Goal: Answer question/provide support

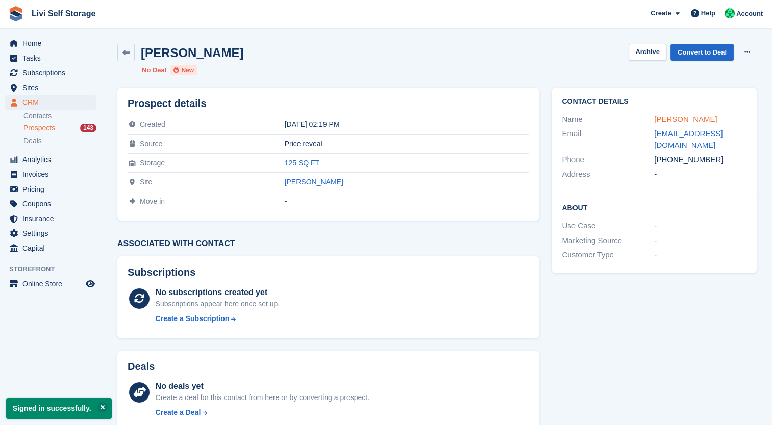
click at [672, 118] on link "[PERSON_NAME]" at bounding box center [685, 119] width 63 height 9
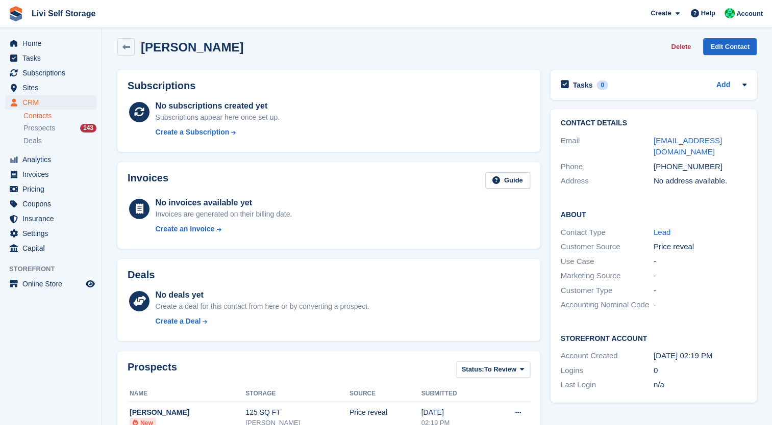
scroll to position [5, 0]
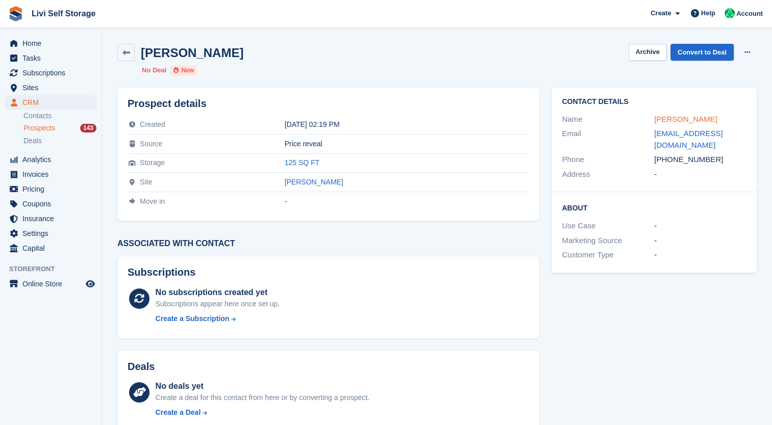
click at [664, 117] on link "[PERSON_NAME]" at bounding box center [685, 119] width 63 height 9
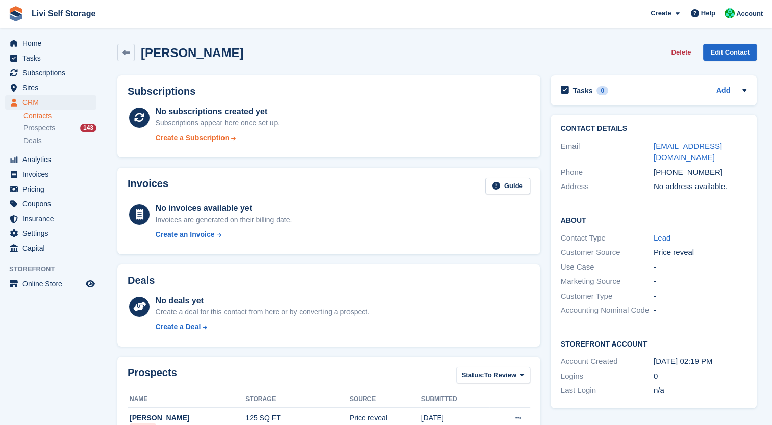
scroll to position [223, 0]
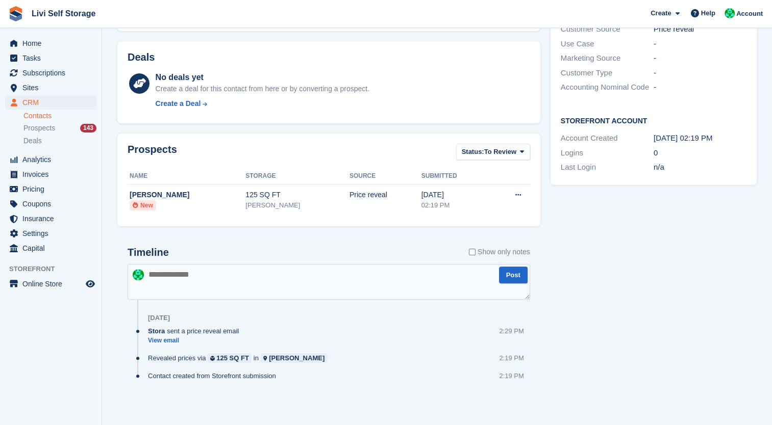
click at [168, 285] on textarea at bounding box center [329, 282] width 402 height 36
type textarea "*"
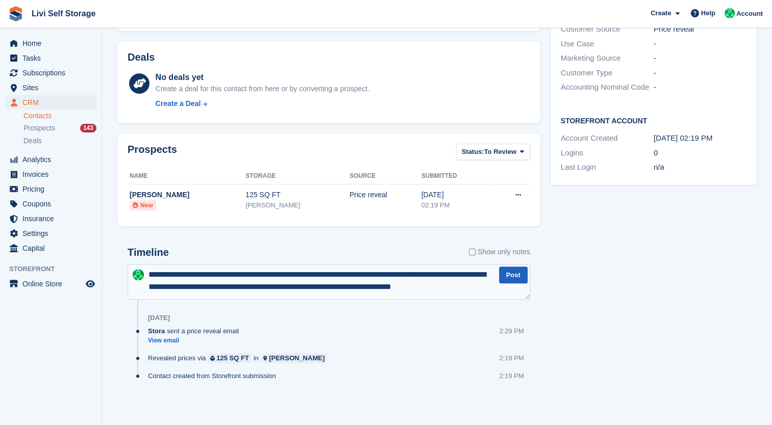
type textarea "**********"
click at [503, 272] on button "Post" at bounding box center [513, 275] width 29 height 17
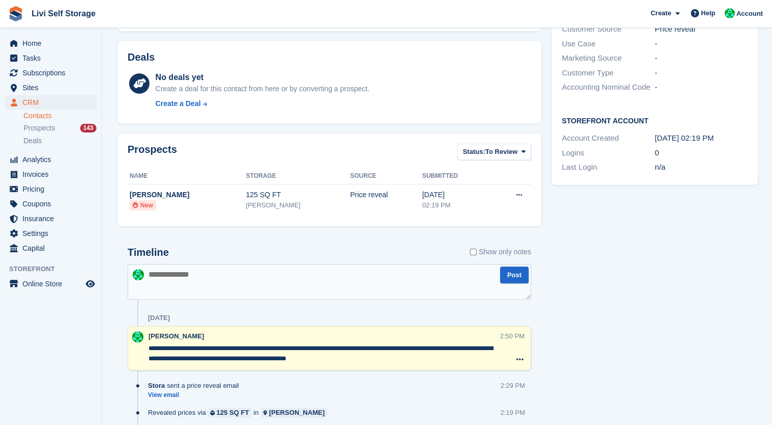
scroll to position [0, 0]
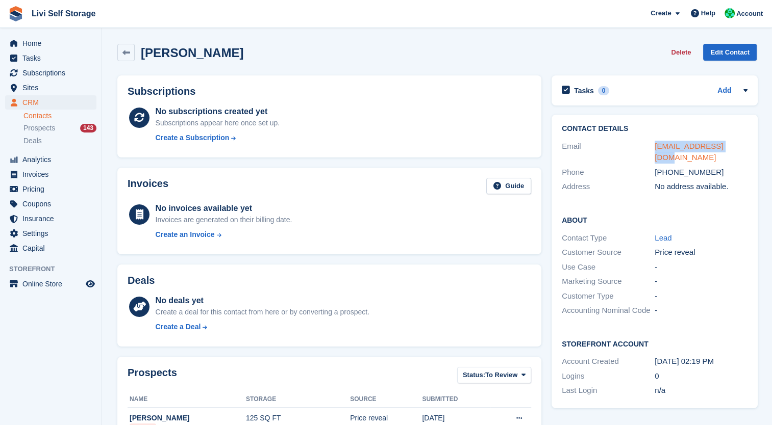
drag, startPoint x: 725, startPoint y: 146, endPoint x: 653, endPoint y: 147, distance: 71.9
click at [654, 147] on div "[EMAIL_ADDRESS][DOMAIN_NAME]" at bounding box center [700, 152] width 93 height 23
copy link "[EMAIL_ADDRESS][DOMAIN_NAME]"
